Goal: Task Accomplishment & Management: Complete application form

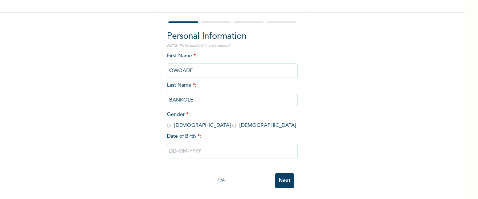
scroll to position [55, 0]
click at [167, 122] on input "radio" at bounding box center [169, 125] width 4 height 7
radio input "true"
click at [205, 147] on input "text" at bounding box center [232, 151] width 131 height 15
select select "8"
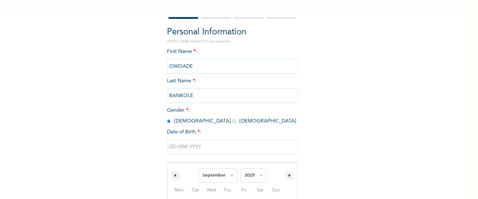
scroll to position [131, 0]
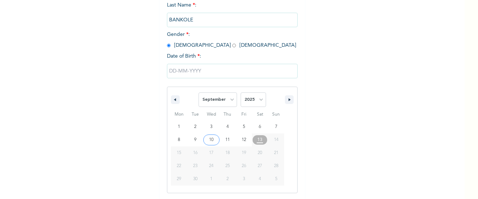
click at [201, 71] on input "text" at bounding box center [232, 71] width 131 height 15
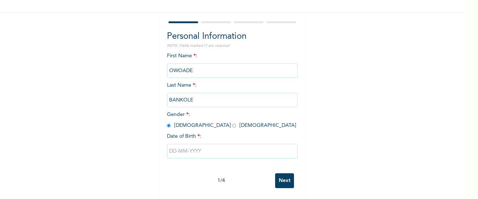
scroll to position [56, 0]
click at [173, 145] on input "text" at bounding box center [232, 151] width 131 height 15
select select "8"
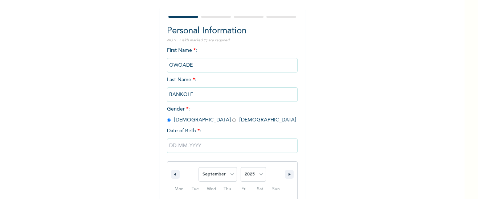
scroll to position [131, 0]
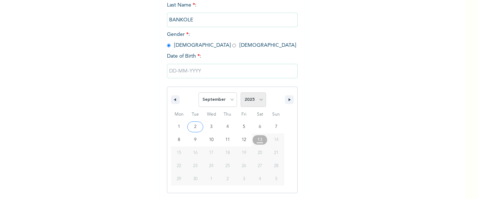
click at [258, 98] on select "2025 2024 2023 2022 2021 2020 2019 2018 2017 2016 2015 2014 2013 2012 2011 2010…" at bounding box center [253, 100] width 25 height 15
select select "1969"
click at [241, 93] on select "2025 2024 2023 2022 2021 2020 2019 2018 2017 2016 2015 2014 2013 2012 2011 2010…" at bounding box center [253, 100] width 25 height 15
click at [228, 99] on select "January February March April May June July August September October November De…" at bounding box center [217, 100] width 38 height 15
select select "6"
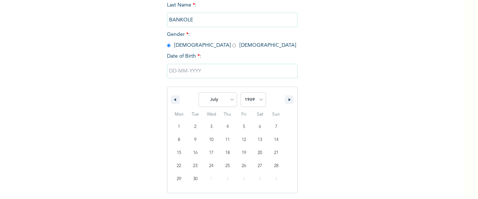
click at [198, 93] on select "January February March April May June July August September October November De…" at bounding box center [217, 100] width 38 height 15
type input "[DATE]"
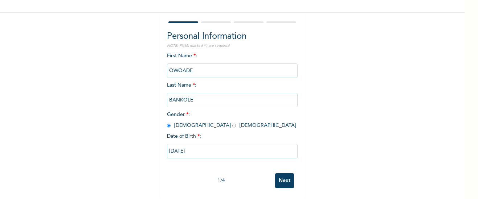
scroll to position [56, 0]
click at [281, 173] on input "Next" at bounding box center [284, 180] width 19 height 15
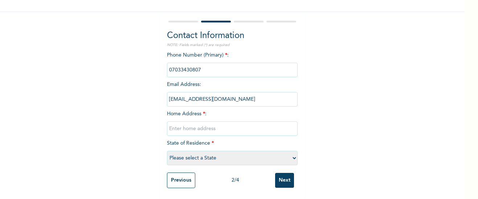
click at [215, 122] on input "text" at bounding box center [232, 129] width 131 height 15
type input "[STREET_ADDRESS]"
click at [292, 155] on select "Please select a State [PERSON_NAME] (FCT) [PERSON_NAME] Ibom [GEOGRAPHIC_DATA] …" at bounding box center [232, 158] width 131 height 15
select select "28"
click at [167, 151] on select "Please select a State [PERSON_NAME] (FCT) [PERSON_NAME] Ibom [GEOGRAPHIC_DATA] …" at bounding box center [232, 158] width 131 height 15
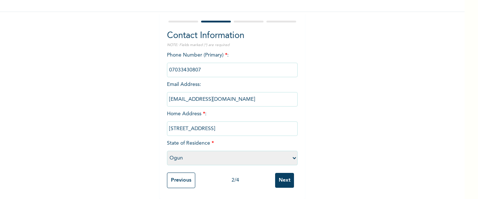
click at [280, 175] on input "Next" at bounding box center [284, 180] width 19 height 15
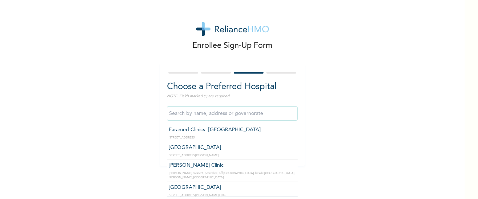
click at [244, 113] on input "text" at bounding box center [232, 113] width 131 height 15
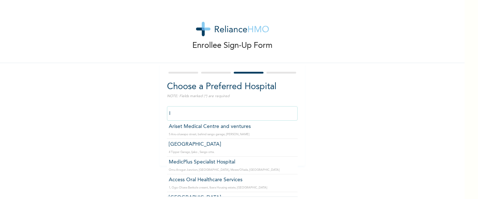
scroll to position [718, 0]
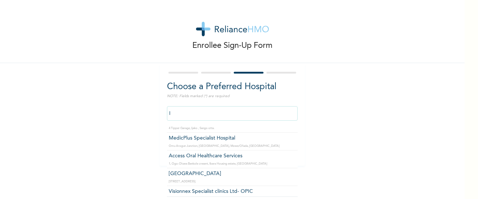
type input "I"
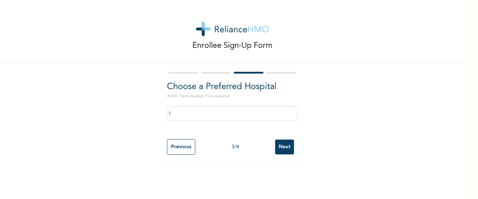
click at [210, 69] on div "Choose a Preferred Hospital NOTE: Fields marked (*) are required I Previous 3 /…" at bounding box center [232, 114] width 145 height 103
click at [181, 147] on input "Previous" at bounding box center [181, 147] width 28 height 16
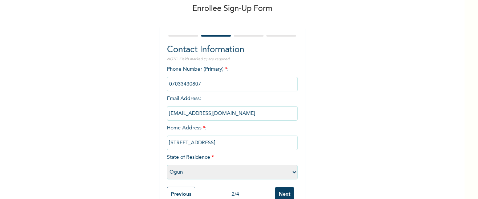
scroll to position [49, 0]
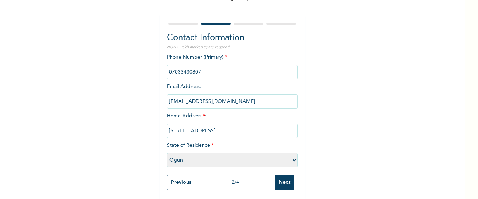
click at [292, 159] on select "Please select a State [PERSON_NAME] (FCT) [PERSON_NAME] Ibom [GEOGRAPHIC_DATA] …" at bounding box center [232, 160] width 131 height 15
select select "25"
click at [167, 153] on select "Please select a State [PERSON_NAME] (FCT) [PERSON_NAME] Ibom [GEOGRAPHIC_DATA] …" at bounding box center [232, 160] width 131 height 15
click at [282, 182] on input "Next" at bounding box center [284, 182] width 19 height 15
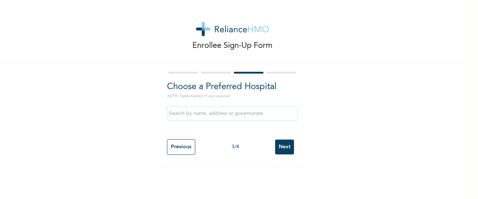
scroll to position [0, 0]
click at [222, 114] on input "text" at bounding box center [232, 113] width 131 height 15
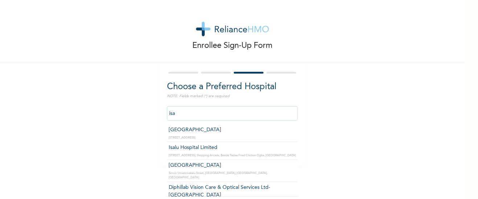
type input "Isalu Hospital Limited"
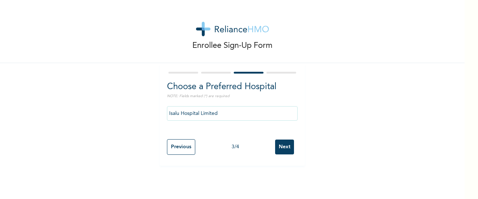
click at [281, 148] on input "Next" at bounding box center [284, 147] width 19 height 15
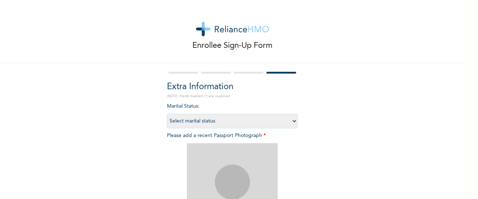
click at [292, 122] on select "Select marital status [DEMOGRAPHIC_DATA] Married [DEMOGRAPHIC_DATA] Widow/[DEMO…" at bounding box center [232, 121] width 131 height 15
select select "2"
click at [167, 114] on select "Select marital status [DEMOGRAPHIC_DATA] Married [DEMOGRAPHIC_DATA] Widow/[DEMO…" at bounding box center [232, 121] width 131 height 15
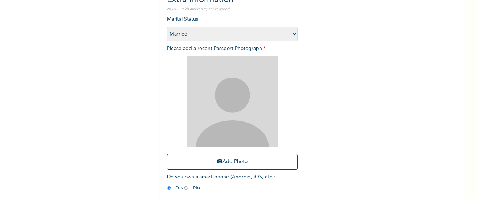
scroll to position [92, 0]
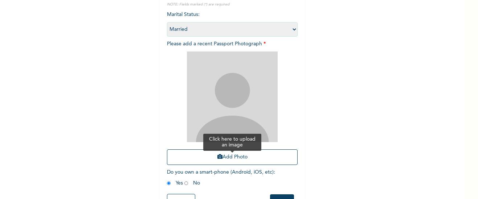
click at [234, 159] on button "Add Photo" at bounding box center [232, 157] width 131 height 16
click at [232, 157] on button "Add Photo" at bounding box center [232, 157] width 131 height 16
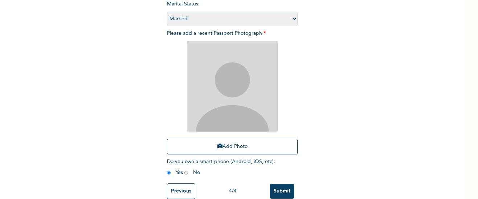
scroll to position [119, 0]
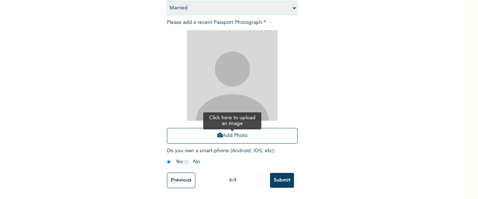
click at [239, 130] on button "Add Photo" at bounding box center [232, 136] width 131 height 16
click at [225, 129] on button "Add Photo" at bounding box center [232, 136] width 131 height 16
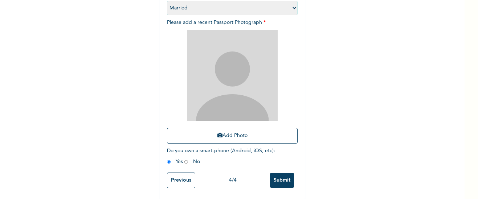
click at [280, 174] on input "Submit" at bounding box center [282, 180] width 24 height 15
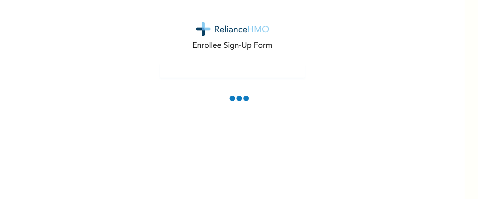
scroll to position [74, 0]
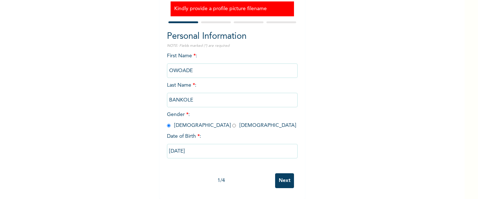
click at [280, 176] on input "Next" at bounding box center [284, 180] width 19 height 15
select select "25"
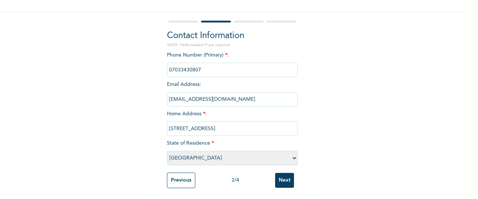
scroll to position [52, 0]
click at [280, 176] on input "Next" at bounding box center [284, 180] width 19 height 15
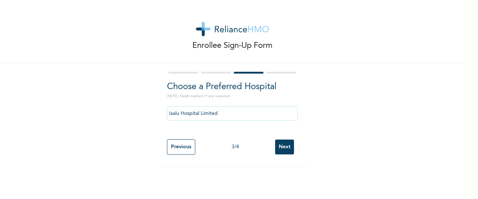
scroll to position [0, 0]
click at [282, 145] on input "Next" at bounding box center [284, 147] width 19 height 15
select select "2"
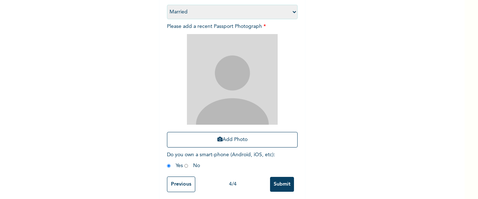
scroll to position [90, 0]
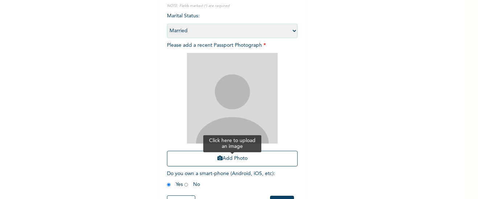
click at [234, 157] on button "Add Photo" at bounding box center [232, 159] width 131 height 16
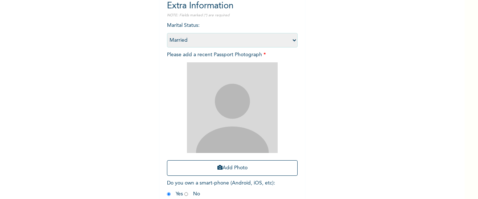
scroll to position [86, 0]
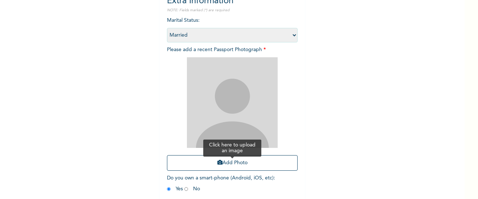
click at [238, 163] on button "Add Photo" at bounding box center [232, 163] width 131 height 16
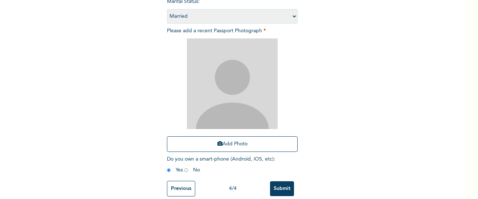
scroll to position [111, 0]
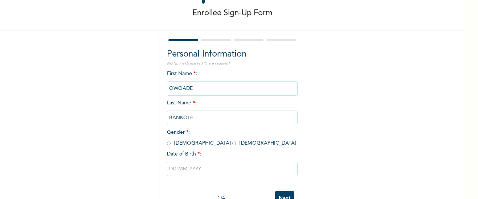
scroll to position [56, 0]
